Goal: Task Accomplishment & Management: Manage account settings

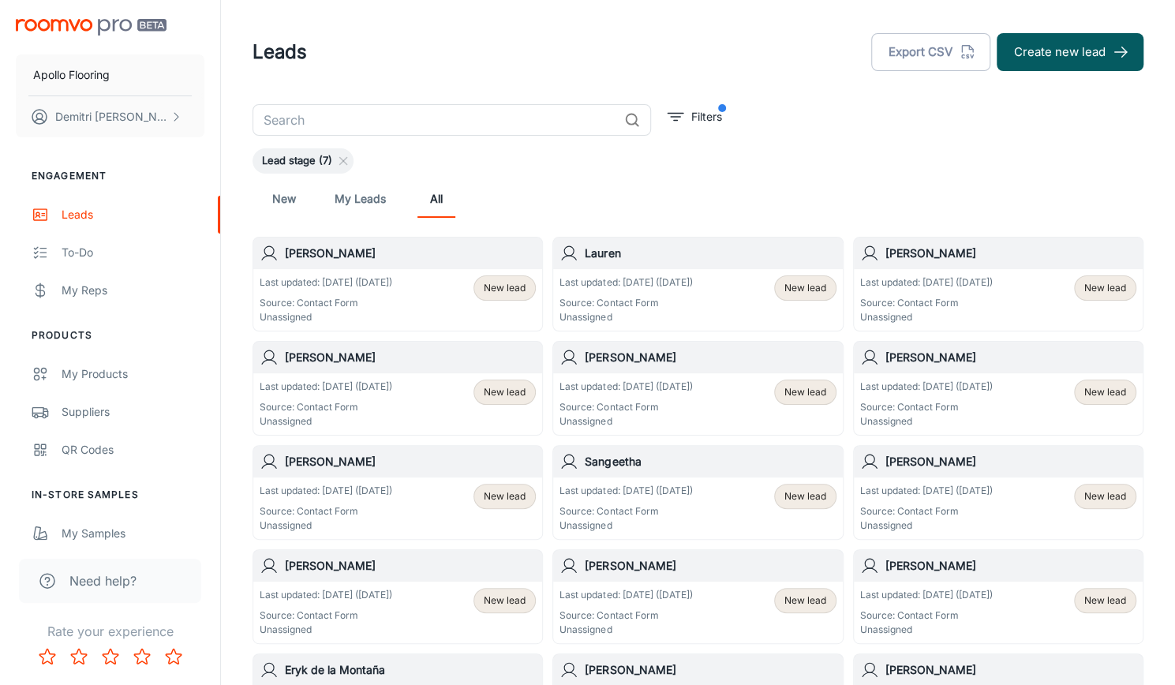
click at [392, 300] on p "Source: Contact Form" at bounding box center [326, 303] width 133 height 14
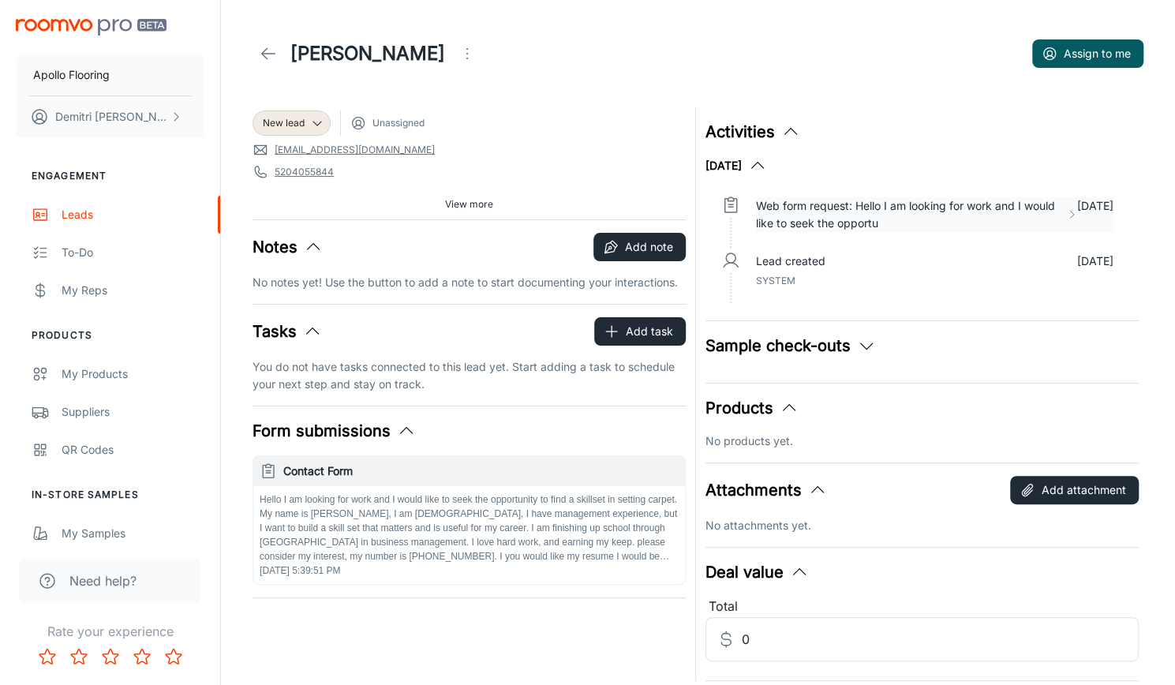
click at [855, 211] on p "Web form request: Hello I am looking for work and I would like to seek the oppo…" at bounding box center [908, 214] width 304 height 35
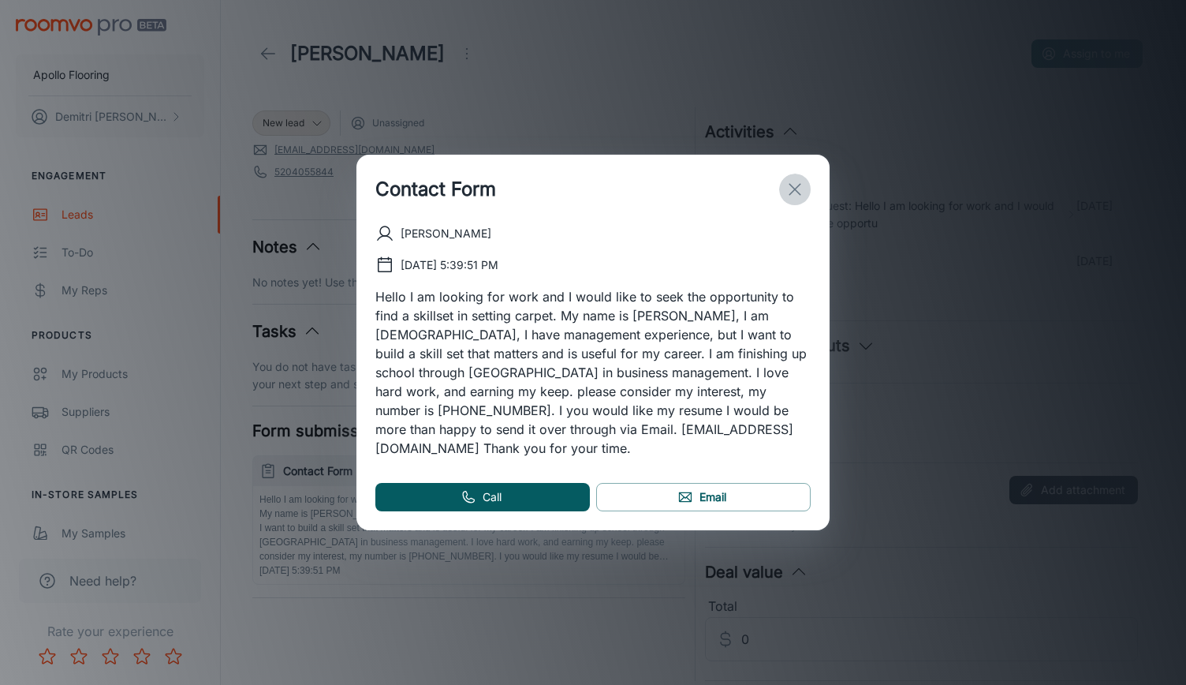
click at [799, 196] on icon "exit" at bounding box center [795, 189] width 19 height 19
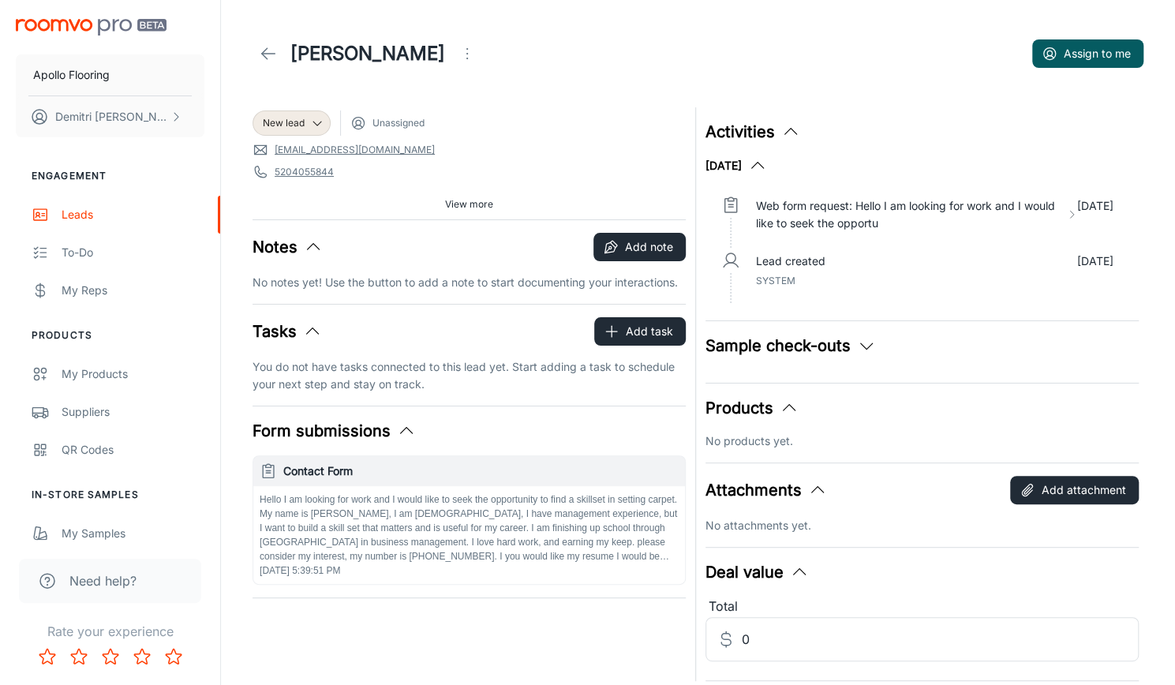
click at [43, 20] on img "scrollable content" at bounding box center [91, 27] width 151 height 17
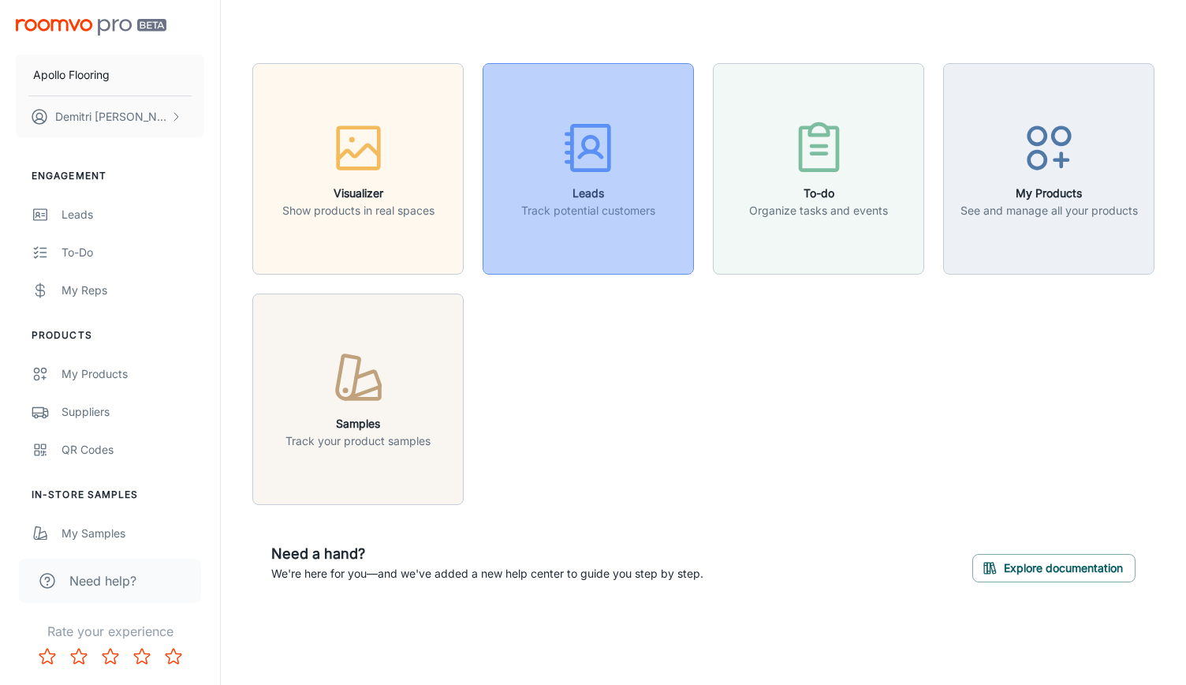
click at [606, 163] on icon "button" at bounding box center [588, 147] width 59 height 59
